Goal: Information Seeking & Learning: Learn about a topic

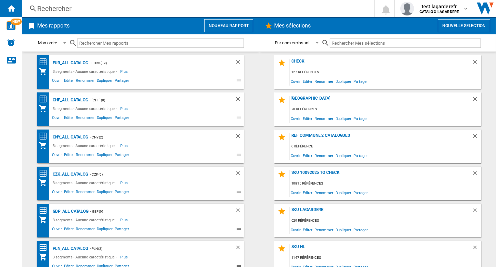
click at [39, 82] on div at bounding box center [45, 81] width 12 height 8
click at [115, 9] on div "Rechercher" at bounding box center [196, 9] width 319 height 10
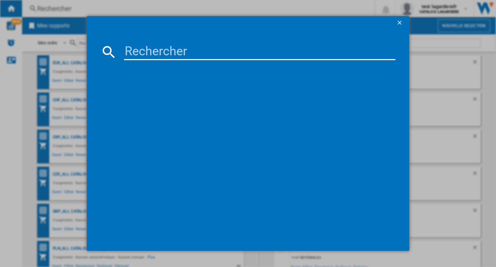
click at [183, 58] on input at bounding box center [259, 52] width 271 height 17
paste input "101199610"
type input "101199610"
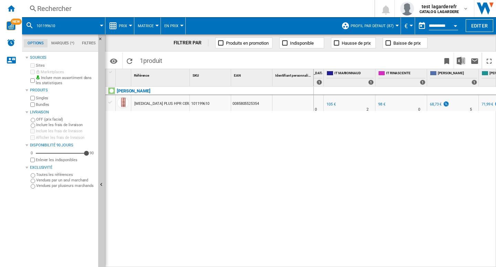
scroll to position [0, 1074]
click at [123, 20] on button "Prix" at bounding box center [125, 25] width 12 height 17
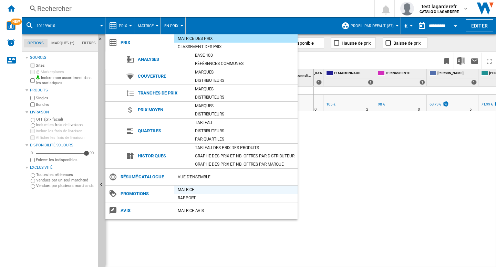
click at [185, 189] on div "Matrice" at bounding box center [235, 190] width 123 height 7
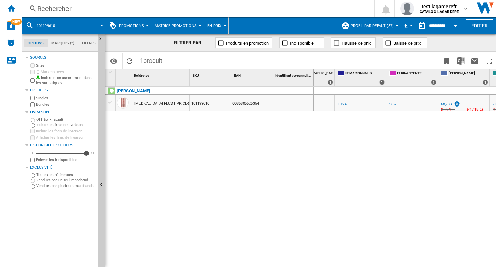
click at [340, 220] on div "0.0 % 74,50 € % N/A NaN € ( 74,50 € ) CATALOG LAGARDERE : SG ISHOPCHANGI 0.0 % …" at bounding box center [405, 177] width 182 height 181
click at [406, 21] on button "€" at bounding box center [407, 25] width 7 height 17
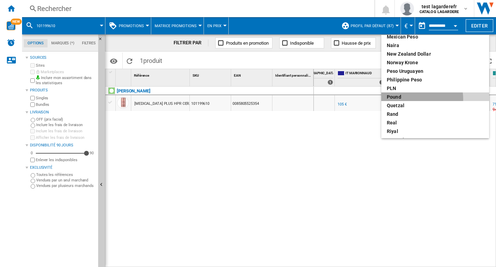
click at [406, 99] on div "pound" at bounding box center [434, 97] width 97 height 7
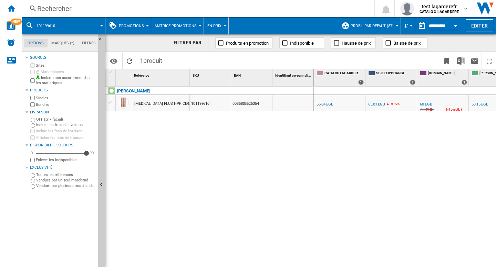
click at [320, 229] on div "0.0 % 65,04 £GB % N/A NaN £GB ( 65,04 £GB ) CATALOG LAGARDERE : SG ISHOPCHANGI …" at bounding box center [405, 177] width 182 height 181
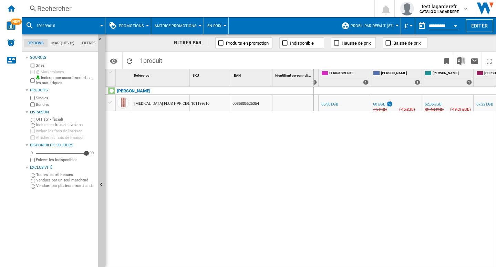
click at [344, 191] on div "0.0 % 65,04 £GB % N/A NaN £GB ( 65,04 £GB ) CATALOG LAGARDERE : SG ISHOPCHANGI …" at bounding box center [405, 177] width 182 height 181
click at [24, 167] on md-tab-content "Sources Sites Marketplaces Inclure mon assortiment dans les statistiques Produi…" at bounding box center [63, 160] width 83 height 216
click at [31, 24] on md-icon at bounding box center [29, 25] width 8 height 8
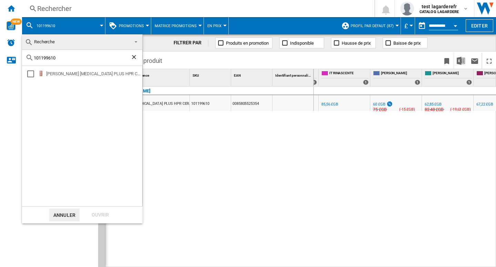
drag, startPoint x: 40, startPoint y: 58, endPoint x: 28, endPoint y: 59, distance: 11.4
click at [28, 59] on div "101199610" at bounding box center [82, 58] width 120 height 16
paste input "200213"
type input "101200213"
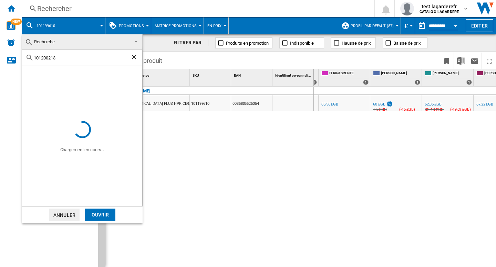
click at [99, 216] on div "Ouvrir" at bounding box center [100, 215] width 30 height 13
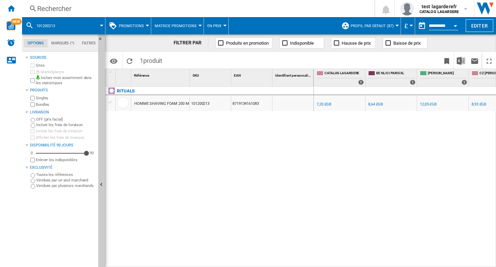
drag, startPoint x: 255, startPoint y: 208, endPoint x: 280, endPoint y: 220, distance: 27.6
click at [255, 208] on div "RITUALS HOMME SHAVING FOAM 200 ML 101200213 8719134161083" at bounding box center [209, 175] width 208 height 177
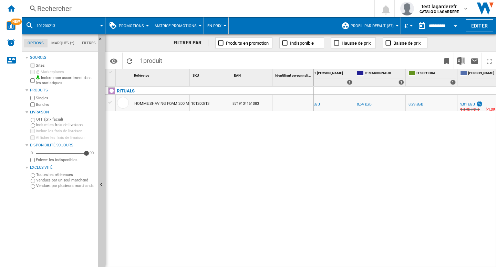
scroll to position [0, 791]
drag, startPoint x: 148, startPoint y: 155, endPoint x: 204, endPoint y: 150, distance: 56.3
click at [148, 155] on div "RITUALS HOMME SHAVING FOAM 200 ML 101200213 8719134161083" at bounding box center [209, 175] width 208 height 177
click at [46, 27] on span "101200213" at bounding box center [45, 26] width 19 height 4
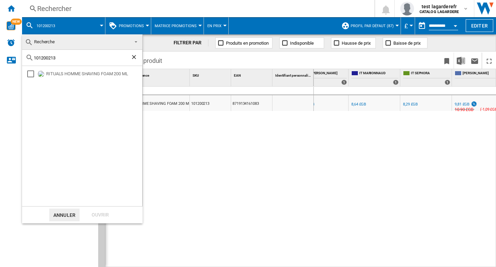
drag, startPoint x: 62, startPoint y: 59, endPoint x: 23, endPoint y: 58, distance: 38.9
click at [23, 58] on div "101200213" at bounding box center [82, 58] width 120 height 16
paste input "102441"
type input "101102441"
click at [99, 216] on div "Ouvrir" at bounding box center [100, 215] width 30 height 13
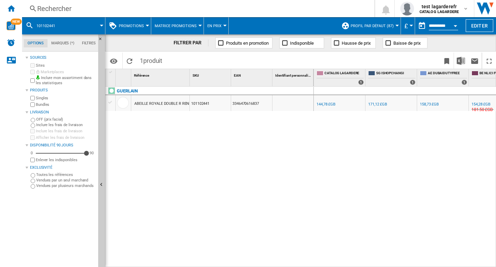
click at [208, 212] on div "GUERLAIN ABEILLE ROYALE DOUBLE R RENEW AND REPAIR SERUM 50 ML 101102441 3346470…" at bounding box center [209, 175] width 208 height 177
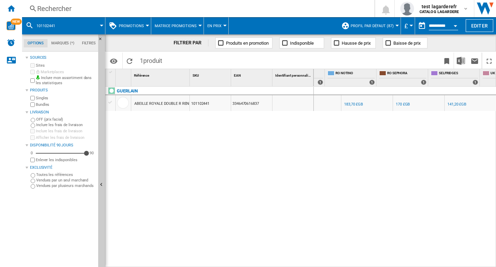
scroll to position [0, 1882]
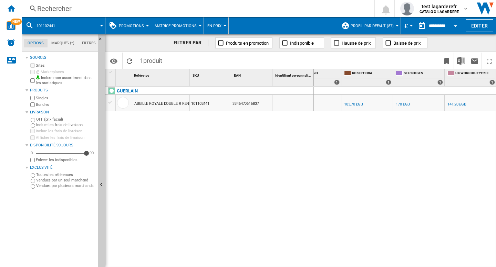
click at [420, 214] on div "[PERSON_NAME] +42.6 % 206,42 £GB % N/A NaN £GB ( 206,42 £GB ) [PERSON_NAME] : […" at bounding box center [405, 177] width 182 height 181
click at [393, 24] on button "Profil par défaut (87)" at bounding box center [373, 25] width 46 height 17
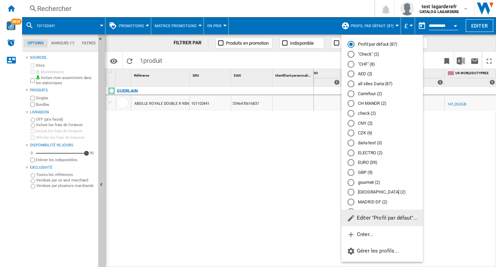
click at [376, 218] on span "Editer "Profil par défaut"..." at bounding box center [382, 218] width 71 height 6
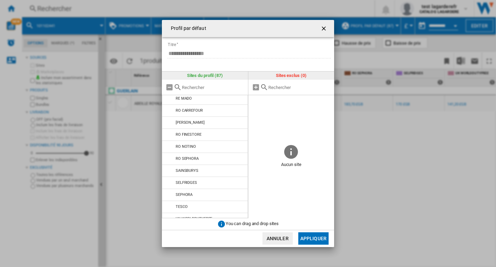
scroll to position [925, 0]
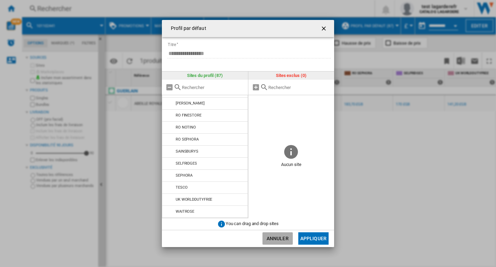
click at [280, 243] on button "Annuler" at bounding box center [277, 239] width 30 height 12
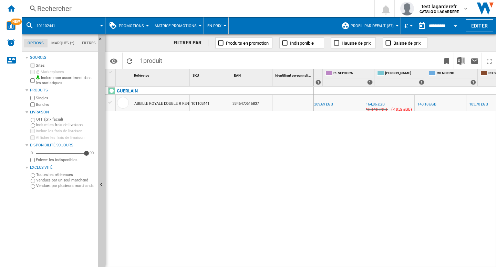
scroll to position [0, 1801]
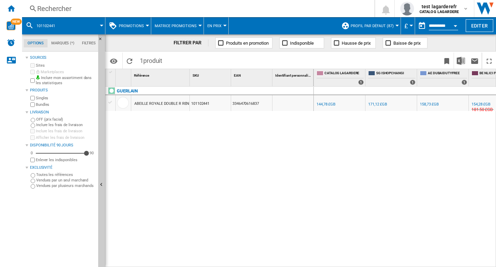
click at [381, 25] on span "Profil par défaut (87)" at bounding box center [371, 26] width 43 height 4
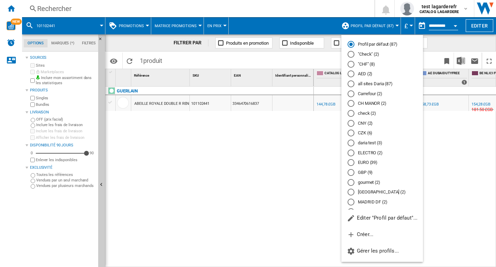
click at [490, 139] on md-backdrop at bounding box center [248, 133] width 496 height 267
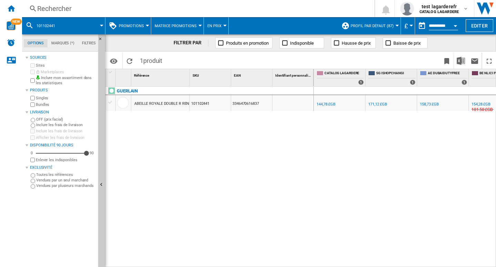
click at [433, 188] on div "0.0 % 144,78 £GB % N/A NaN £GB ( 144,78 £GB ) CATALOG LAGARDERE : SG ISHOPCHANG…" at bounding box center [405, 177] width 182 height 181
click at [170, 105] on div "ABEILLE ROYALE DOUBLE R RENEW AND REPAIR SERUM 50 ML" at bounding box center [187, 104] width 107 height 16
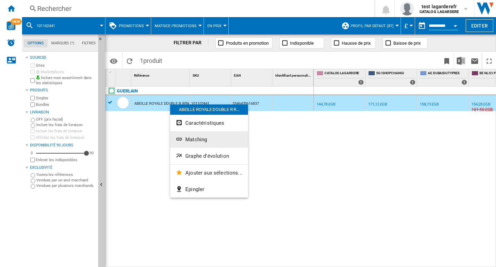
click at [196, 140] on span "Matching" at bounding box center [196, 140] width 22 height 6
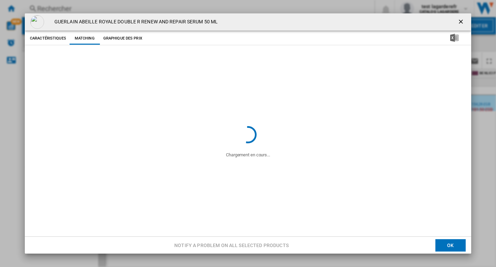
click at [107, 23] on h4 "GUERLAIN ABEILLE ROYALE DOUBLE R RENEW AND REPAIR SERUM 50 ML" at bounding box center [134, 22] width 167 height 7
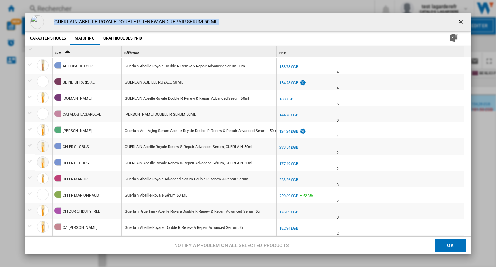
click at [222, 21] on div "GUERLAIN ABEILLE ROYALE DOUBLE R RENEW AND REPAIR SERUM 50 ML" at bounding box center [248, 21] width 446 height 17
click at [457, 21] on ng-md-icon "getI18NText('BUTTONS.CLOSE_DIALOG')" at bounding box center [461, 22] width 8 height 8
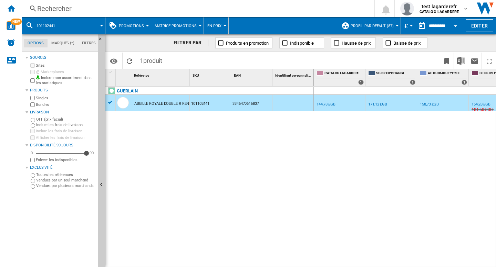
click at [389, 174] on div "0.0 % 144,78 £GB % N/A NaN £GB ( 144,78 £GB ) CATALOG LAGARDERE : SG ISHOPCHANG…" at bounding box center [405, 177] width 182 height 181
click at [450, 10] on b "CATALOG LAGARDERE" at bounding box center [438, 12] width 39 height 4
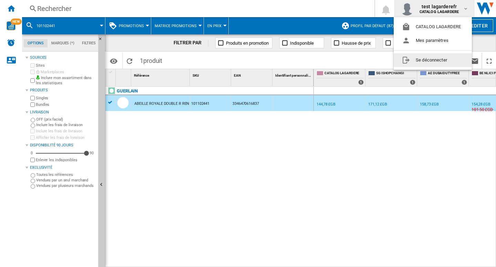
click at [426, 61] on button "Se déconnecter" at bounding box center [432, 60] width 78 height 14
